Goal: Information Seeking & Learning: Check status

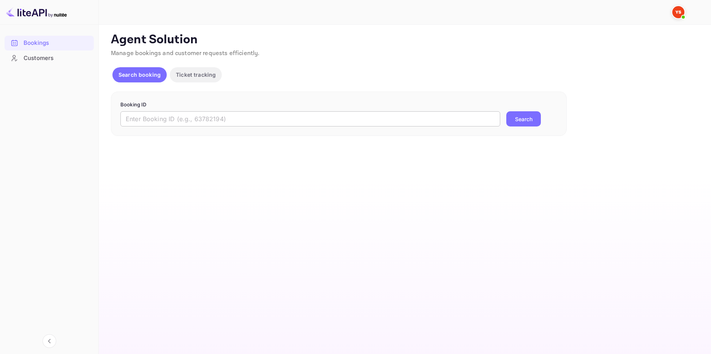
click at [183, 120] on input "text" at bounding box center [310, 118] width 380 height 15
type input "9665340"
click at [521, 119] on button "Search" at bounding box center [523, 118] width 35 height 15
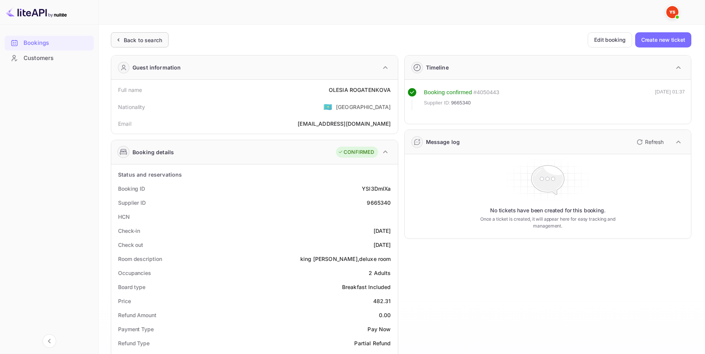
click at [162, 39] on div "Back to search" at bounding box center [143, 40] width 38 height 8
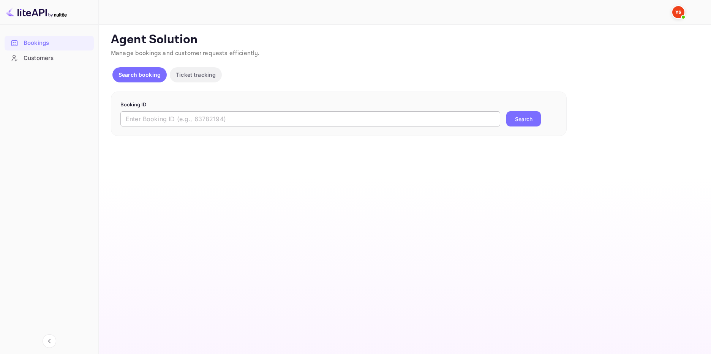
drag, startPoint x: 211, startPoint y: 118, endPoint x: 215, endPoint y: 118, distance: 4.2
click at [211, 118] on input "text" at bounding box center [310, 118] width 380 height 15
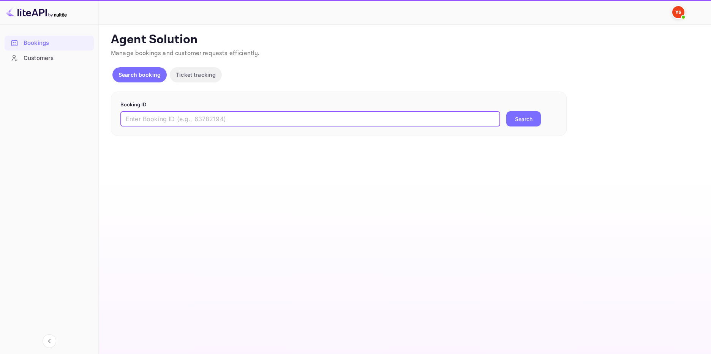
paste input "9643986"
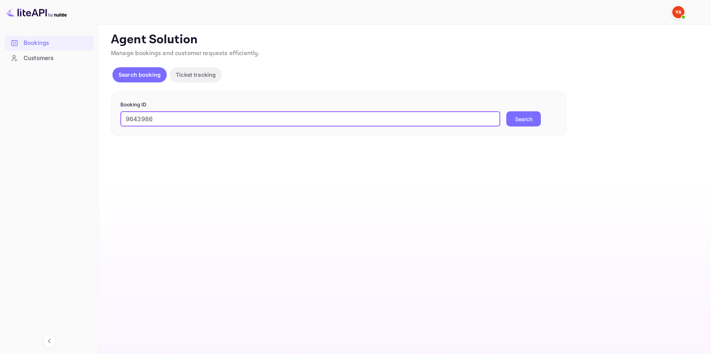
type input "9643986"
click at [532, 121] on button "Search" at bounding box center [523, 118] width 35 height 15
